Goal: Navigation & Orientation: Go to known website

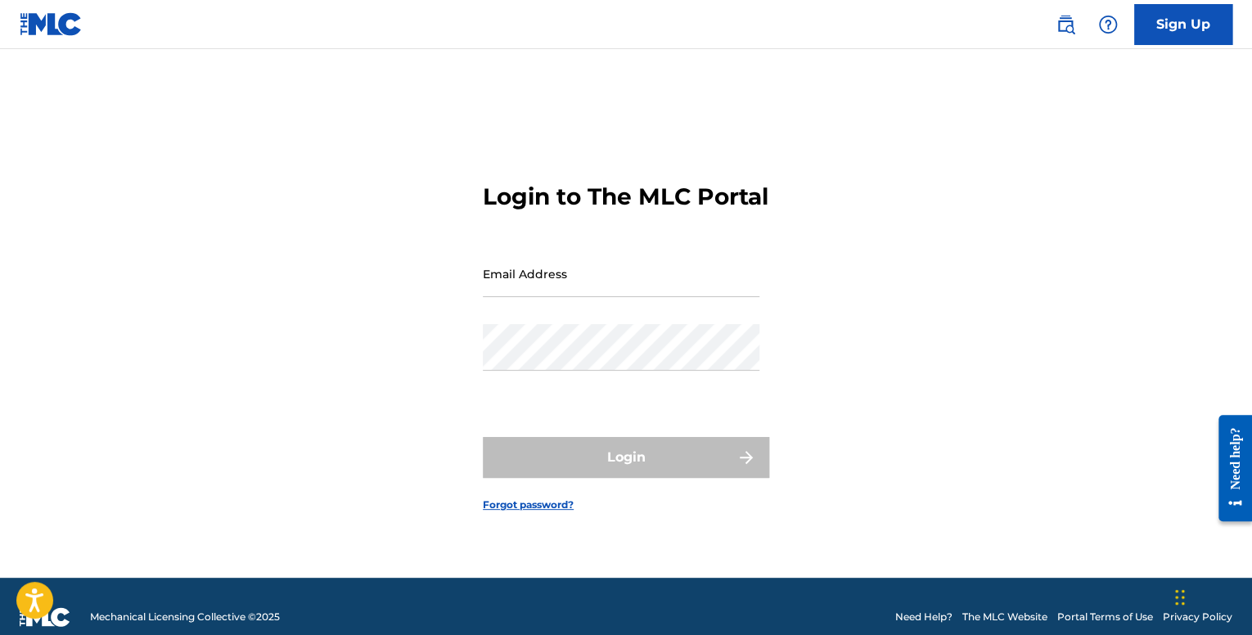
click at [603, 295] on input "Email Address" at bounding box center [621, 273] width 277 height 47
type input "[EMAIL_ADDRESS][DOMAIN_NAME]"
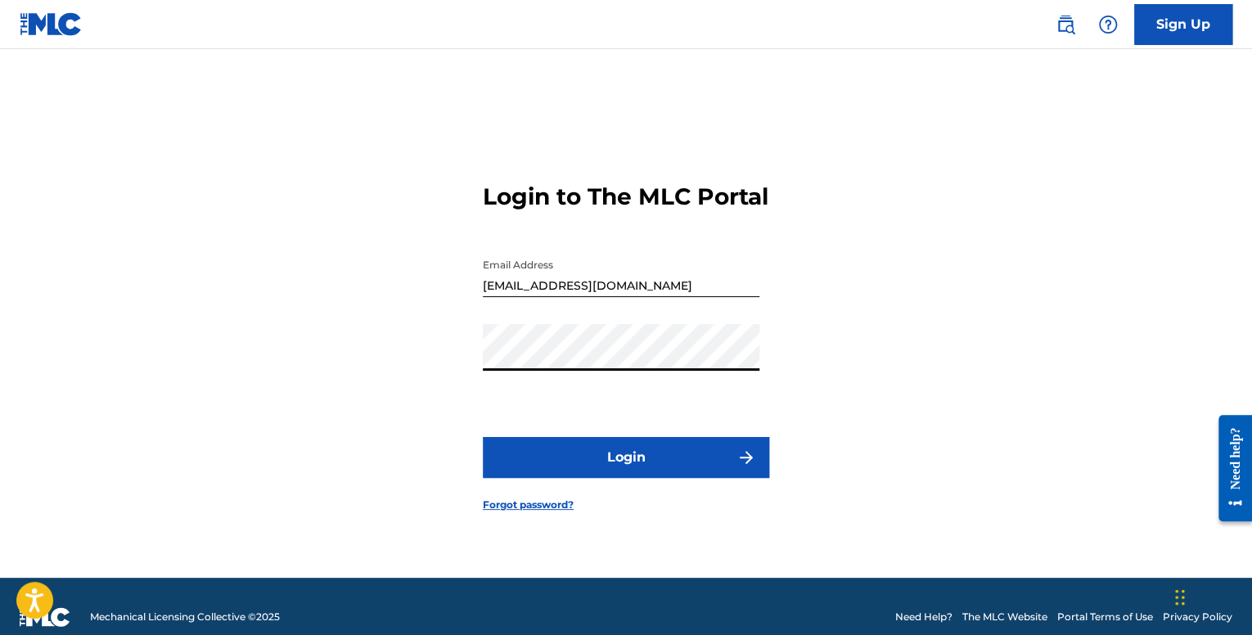
click at [619, 466] on button "Login" at bounding box center [626, 457] width 286 height 41
